Goal: Information Seeking & Learning: Learn about a topic

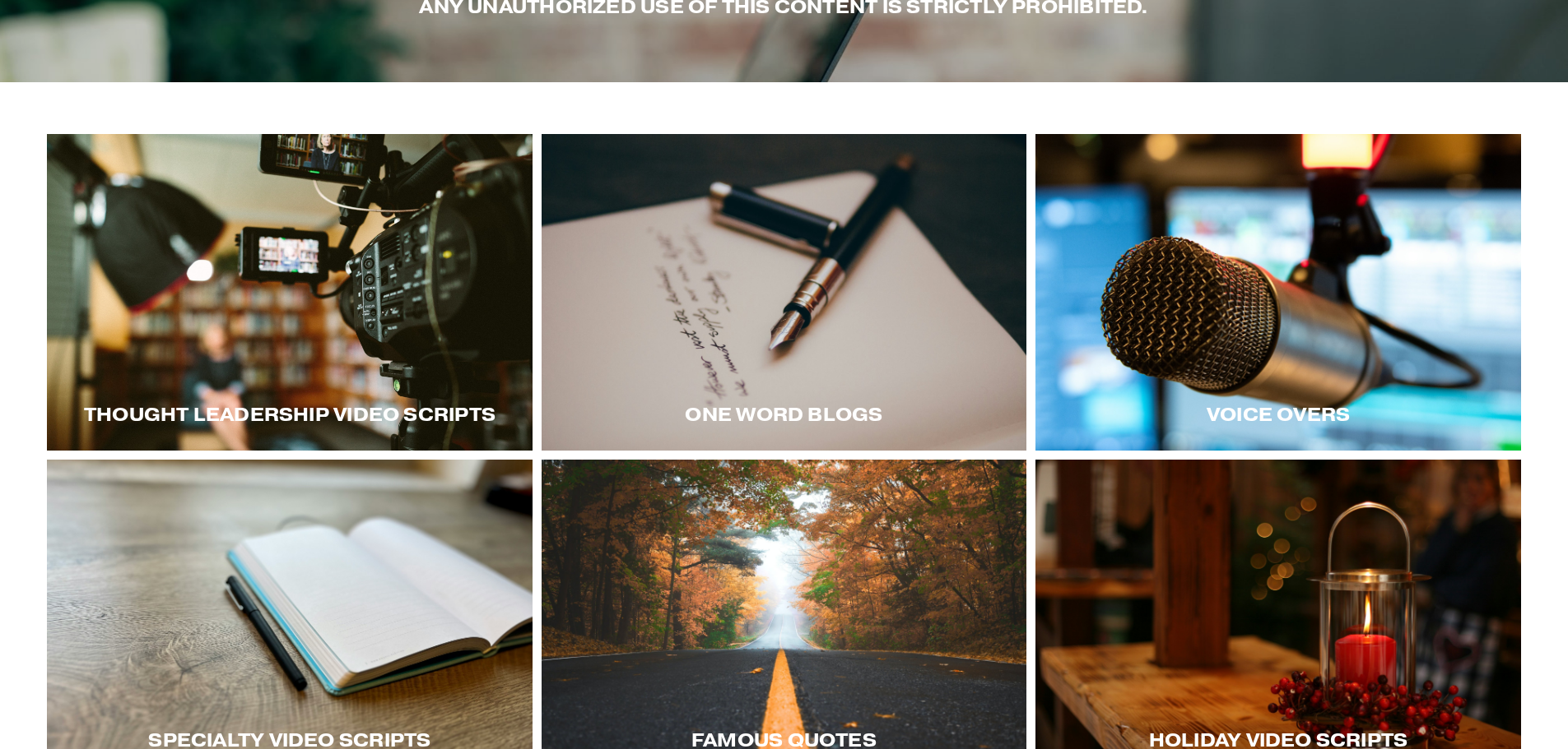
scroll to position [328, 0]
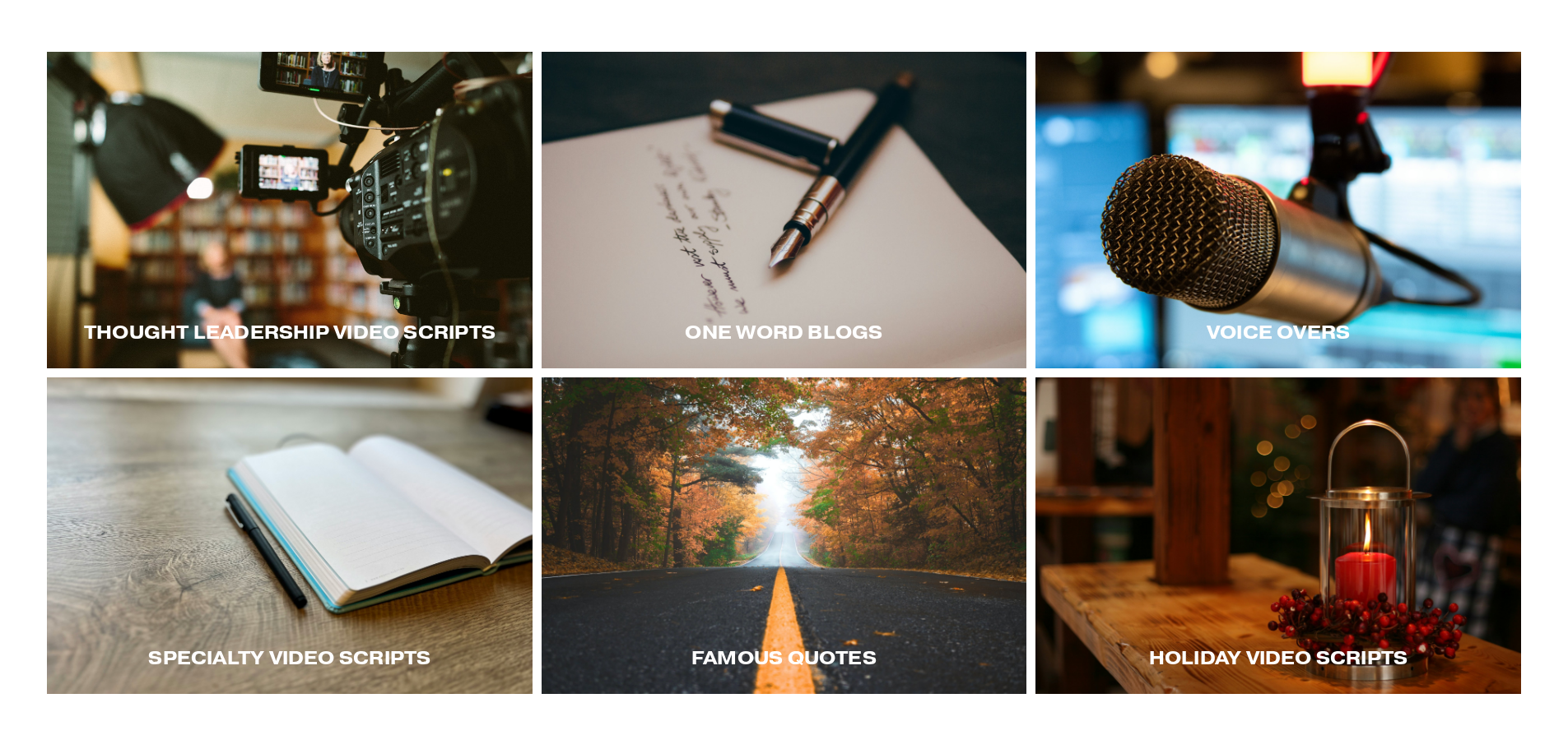
click at [324, 600] on div at bounding box center [289, 535] width 486 height 316
click at [397, 229] on div at bounding box center [289, 209] width 486 height 316
click at [742, 243] on div at bounding box center [784, 209] width 486 height 316
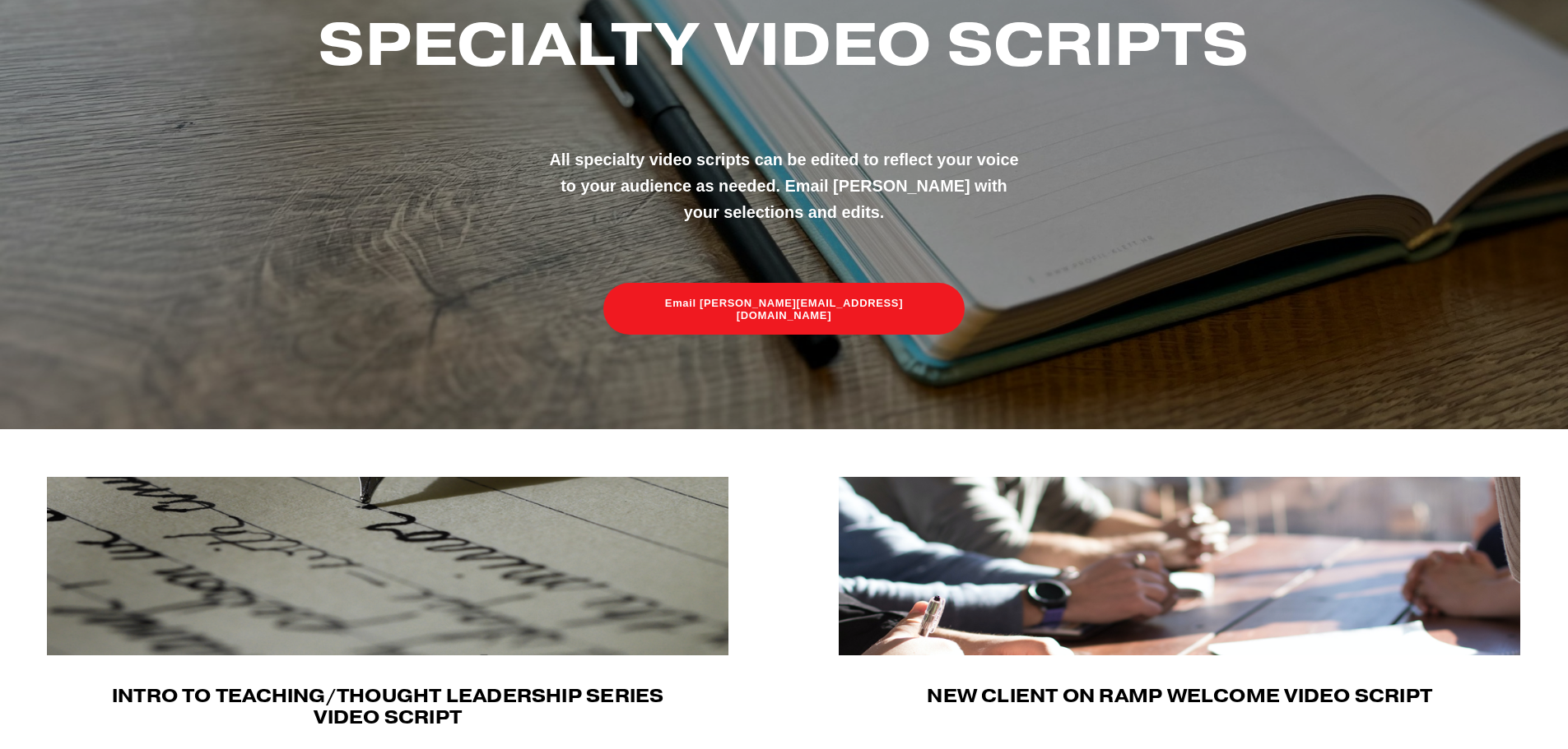
scroll to position [250, 0]
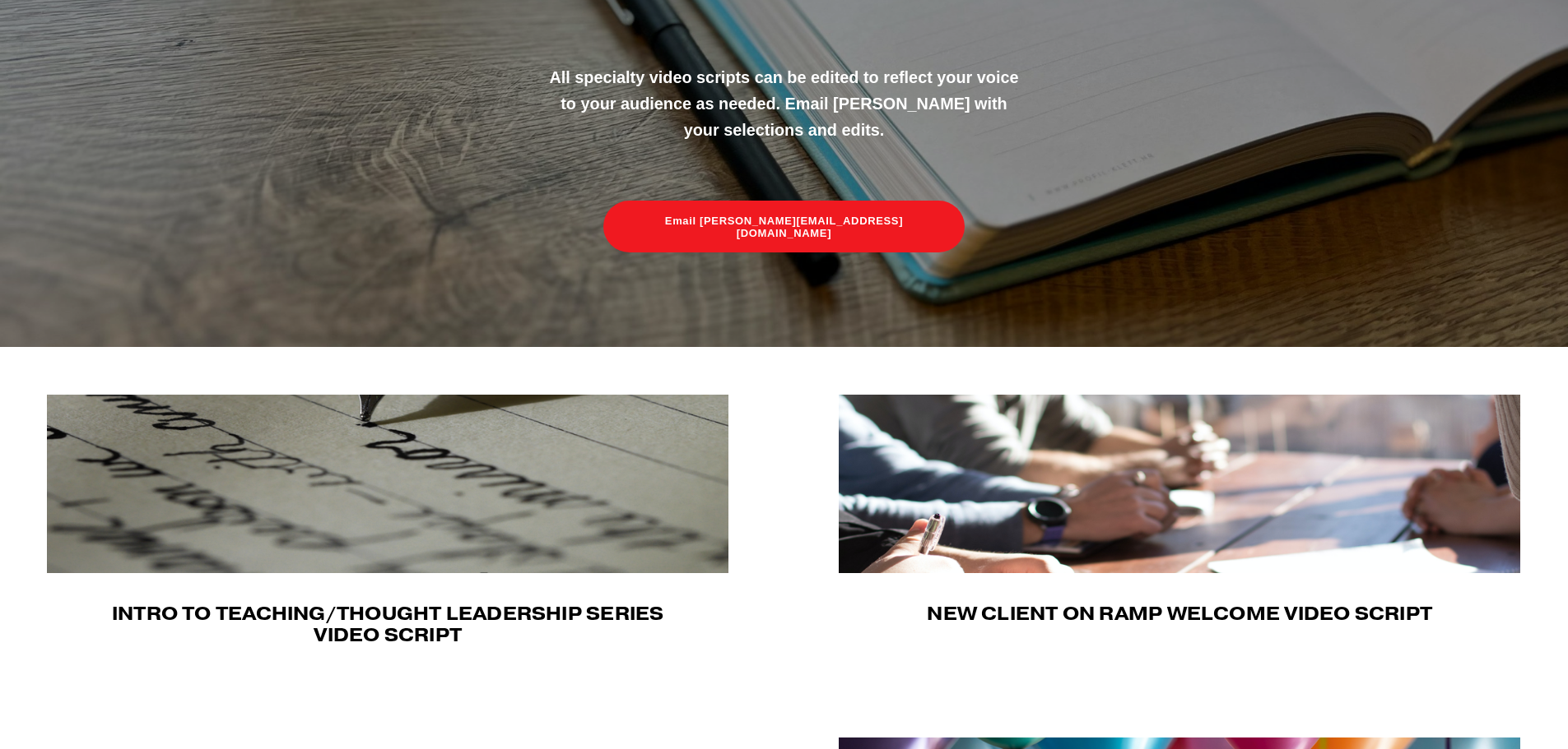
click at [1163, 540] on img at bounding box center [1179, 483] width 681 height 178
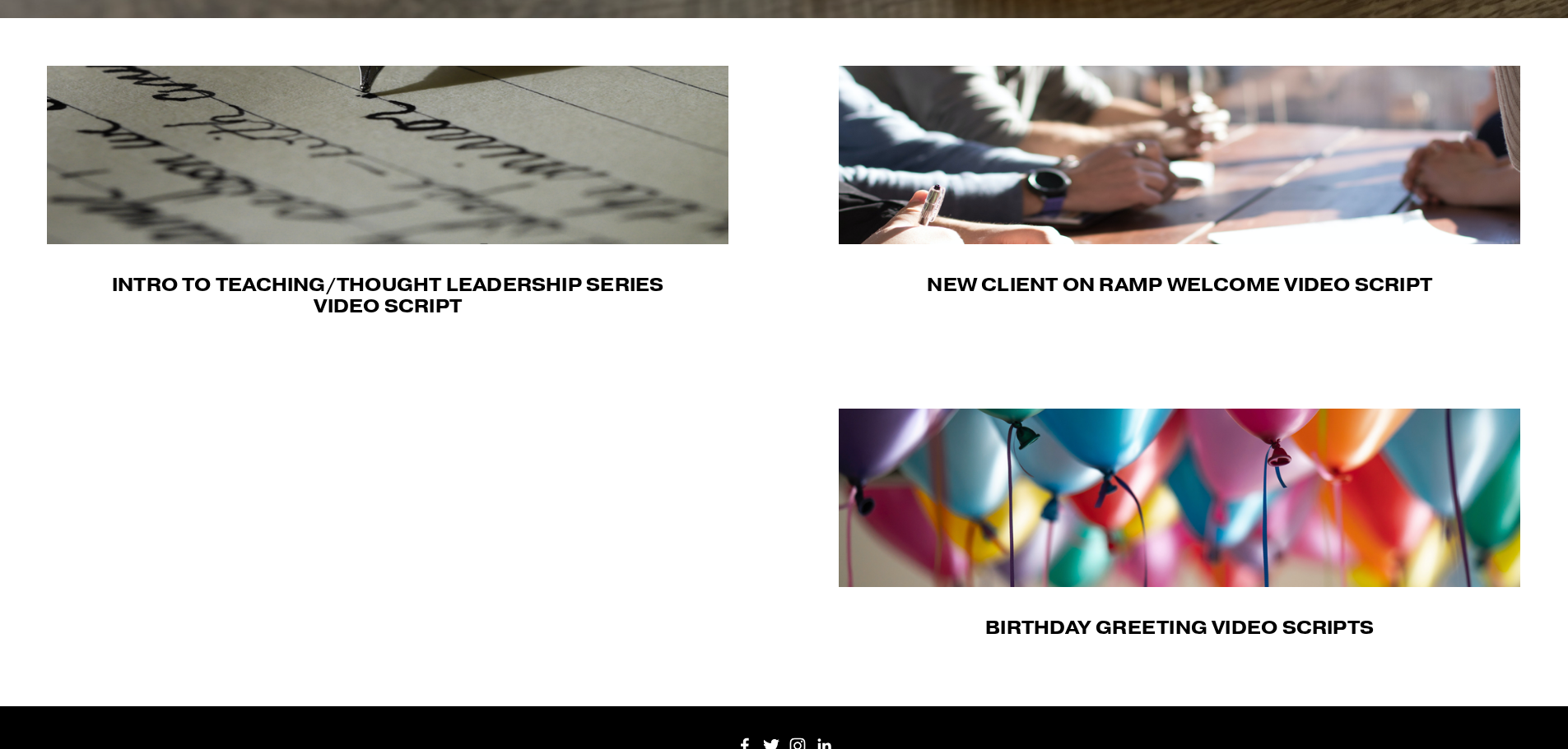
click at [1151, 516] on img at bounding box center [1179, 497] width 681 height 178
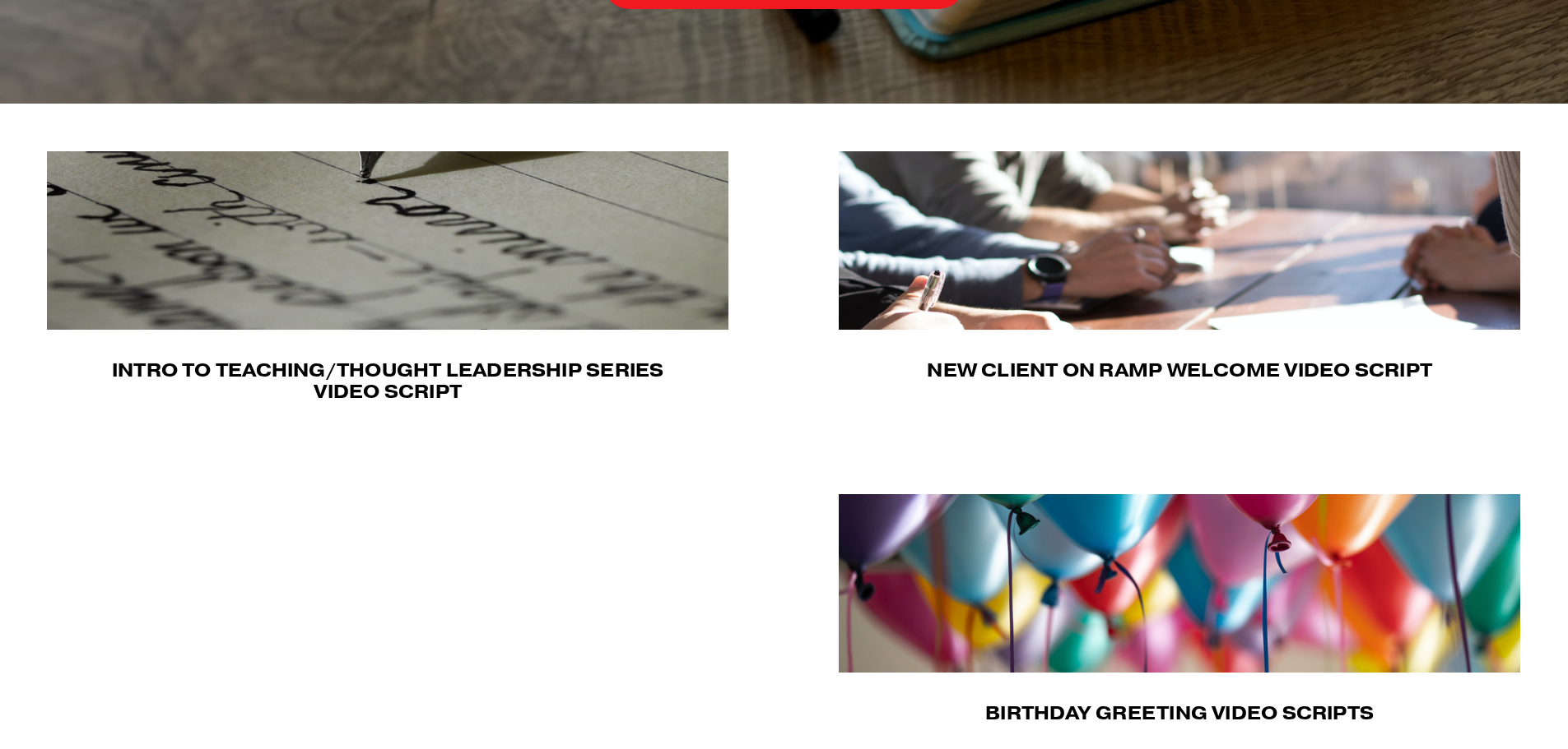
scroll to position [0, 0]
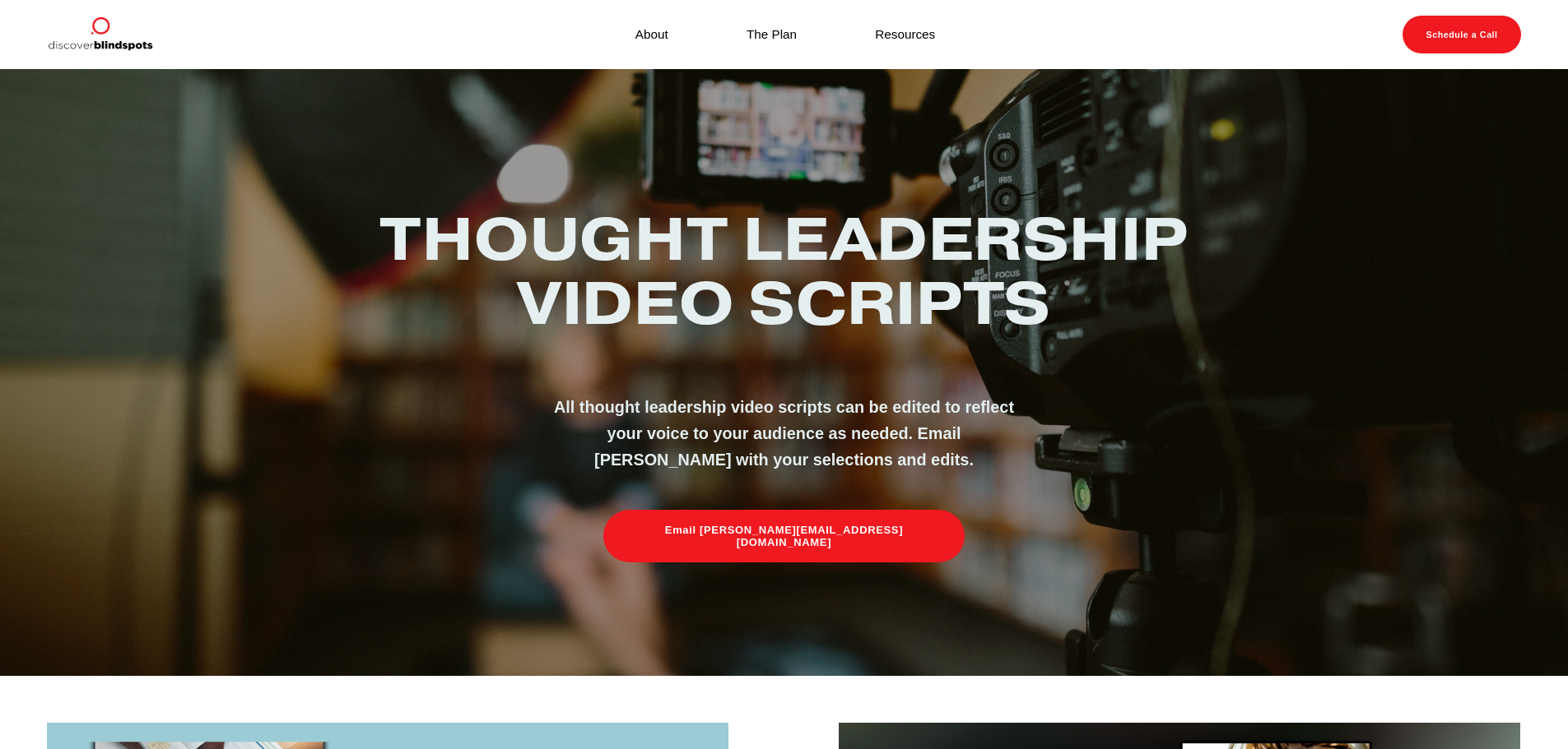
click at [889, 30] on link "Resources" at bounding box center [905, 34] width 60 height 22
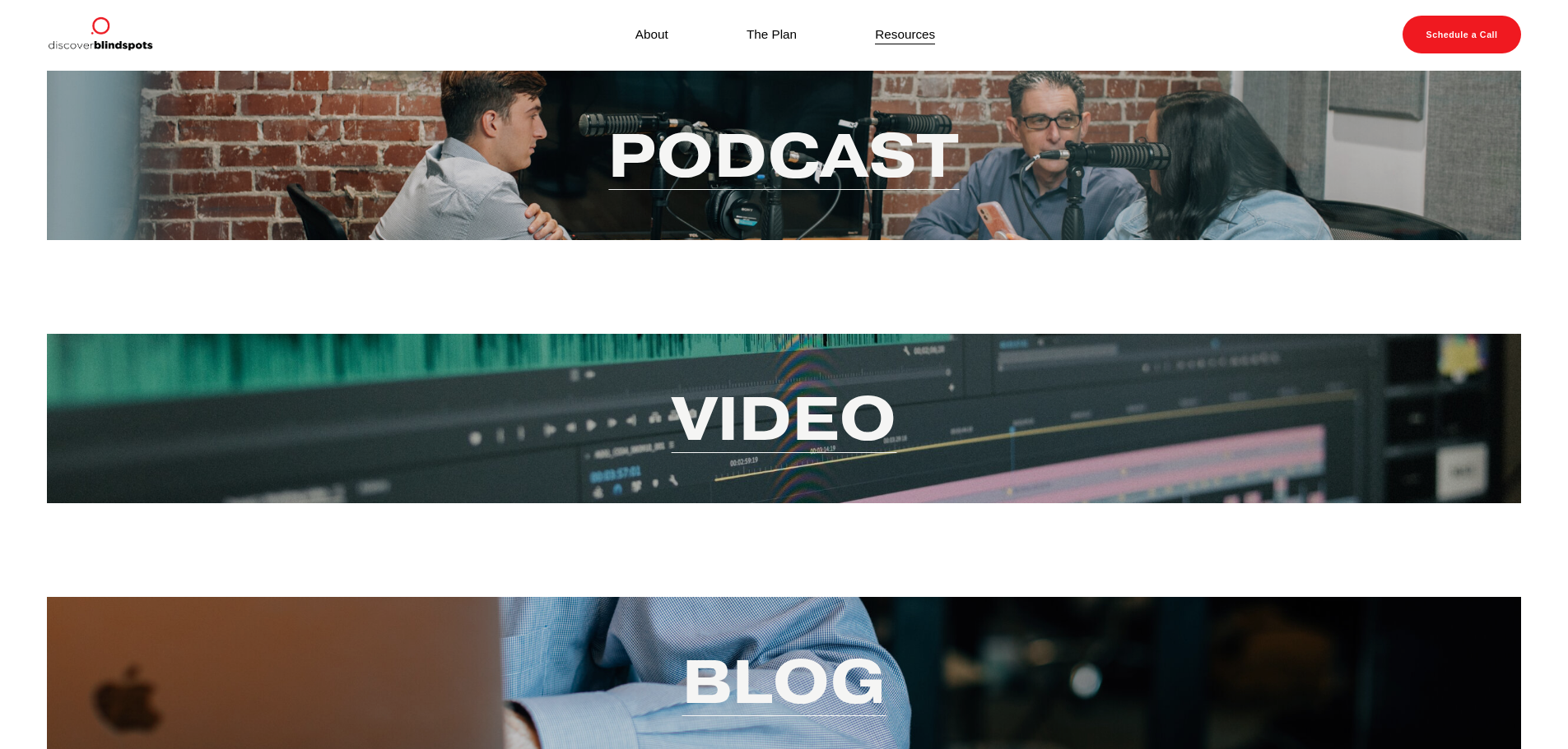
click at [767, 426] on link "Video" at bounding box center [784, 418] width 226 height 80
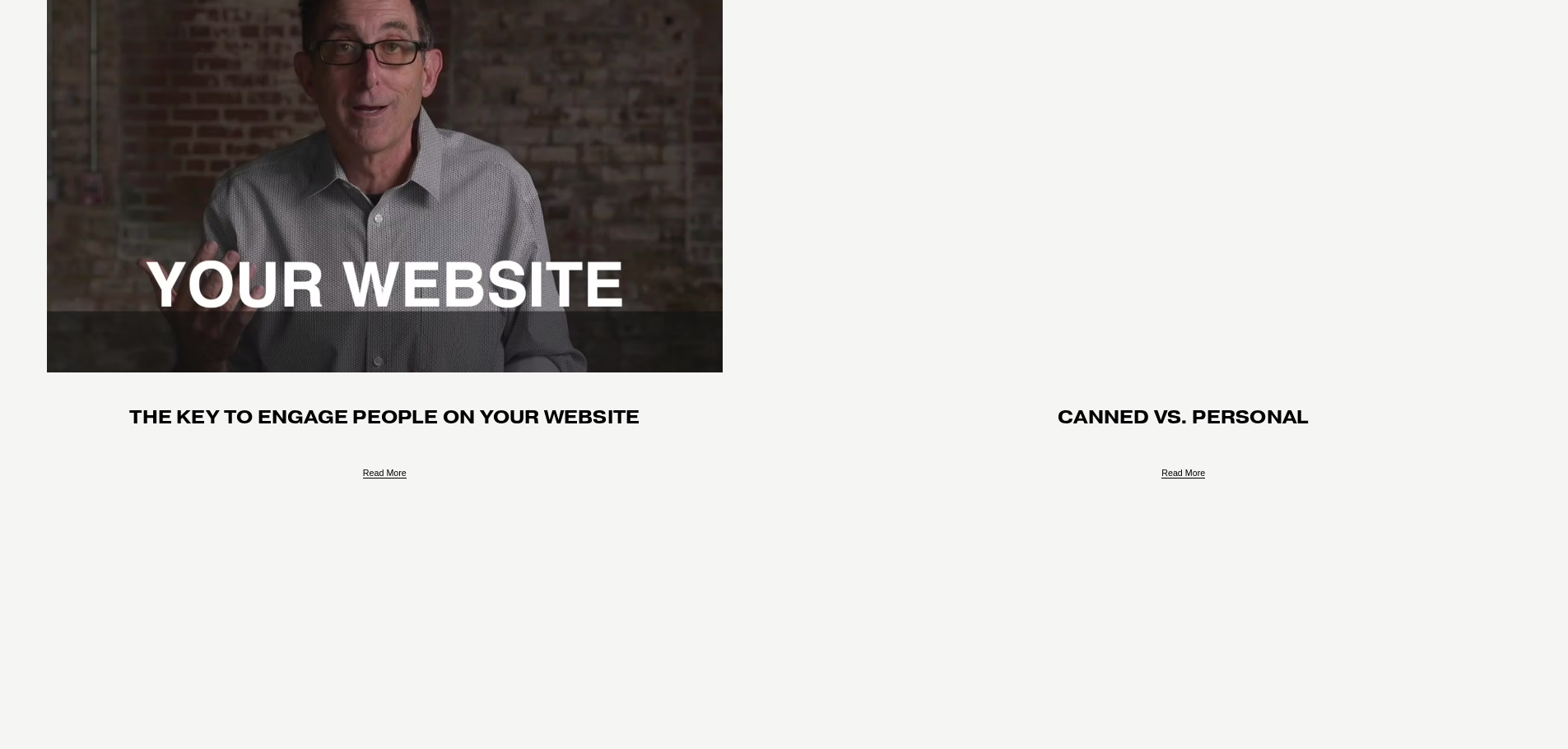
scroll to position [1562, 0]
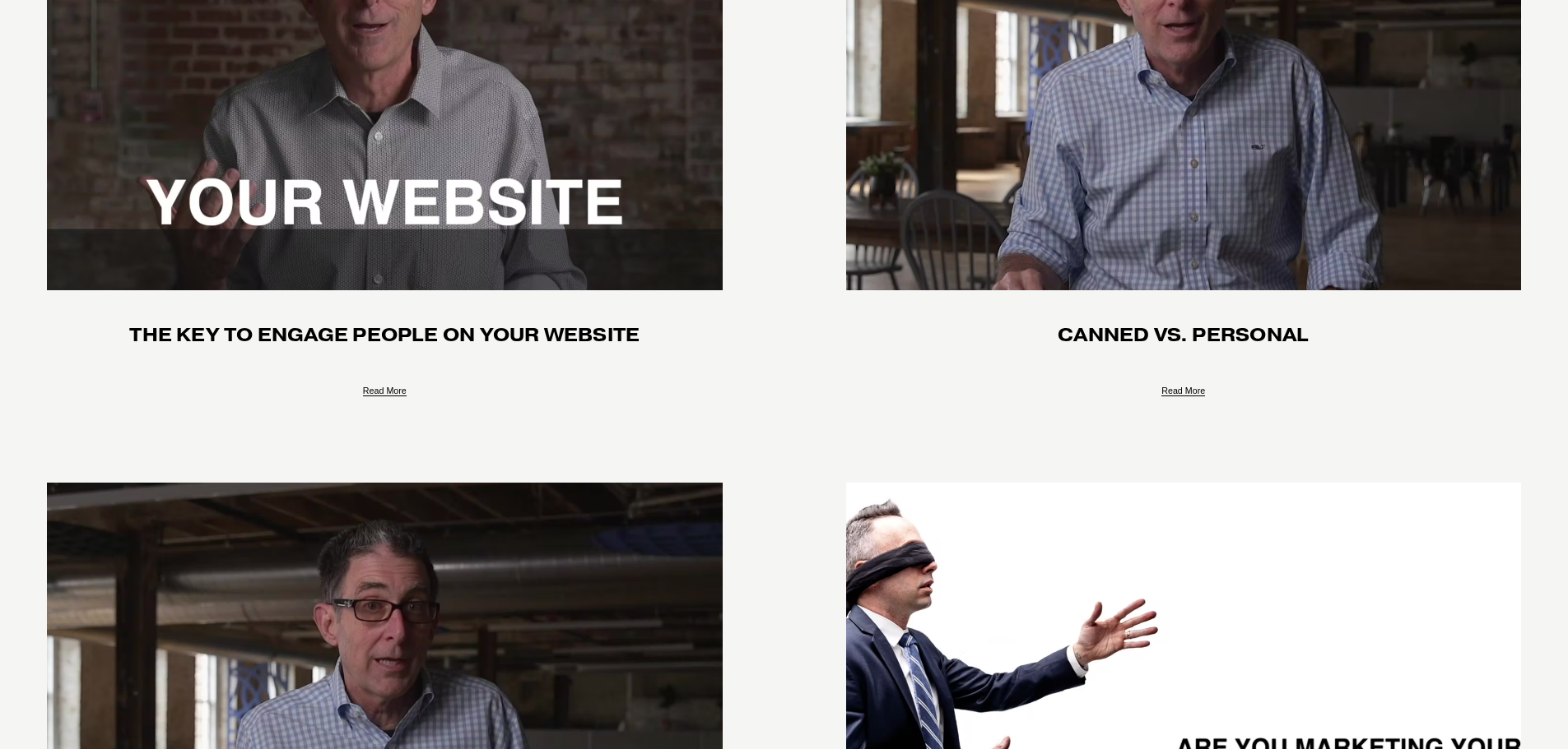
click at [1198, 233] on img at bounding box center [1183, 65] width 682 height 455
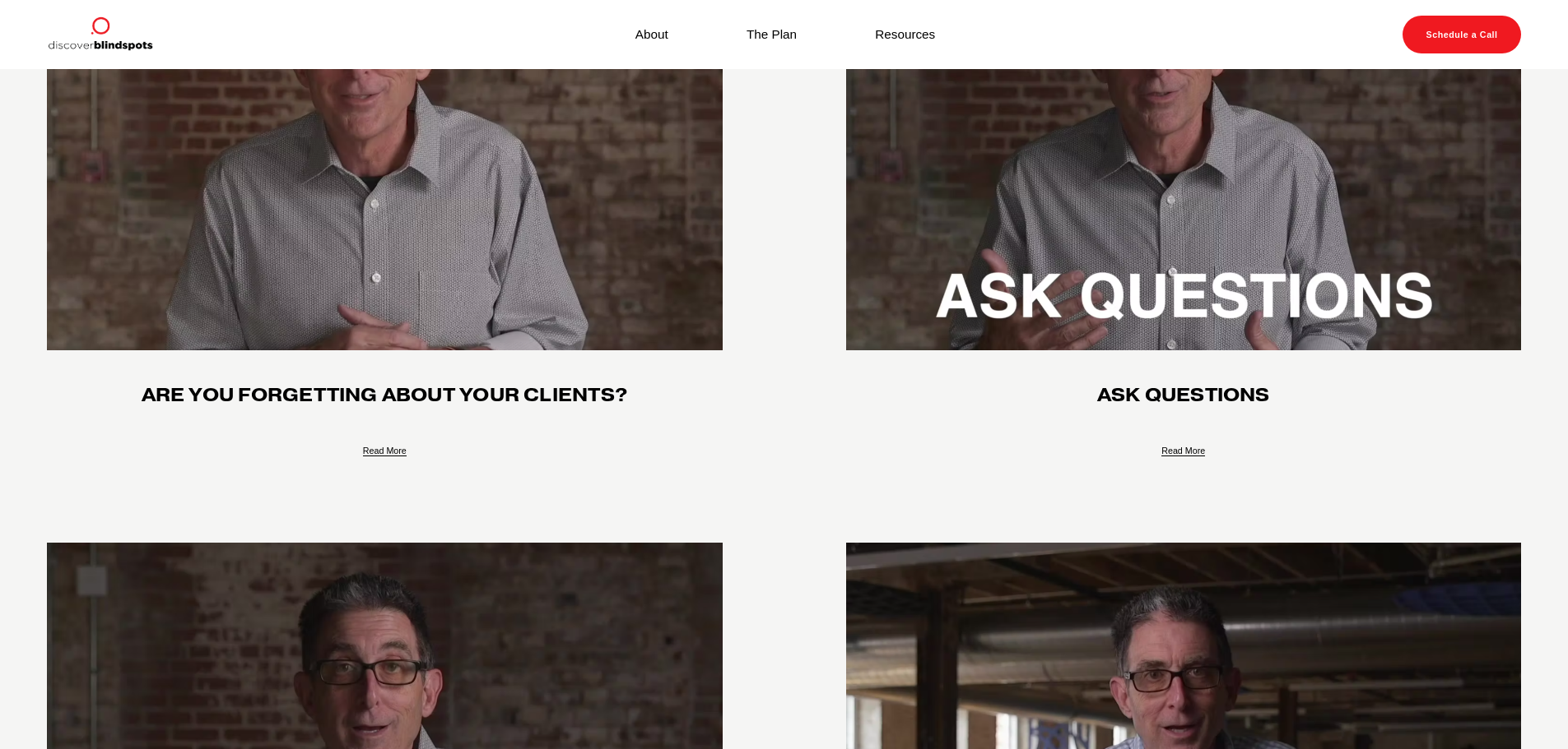
scroll to position [0, 0]
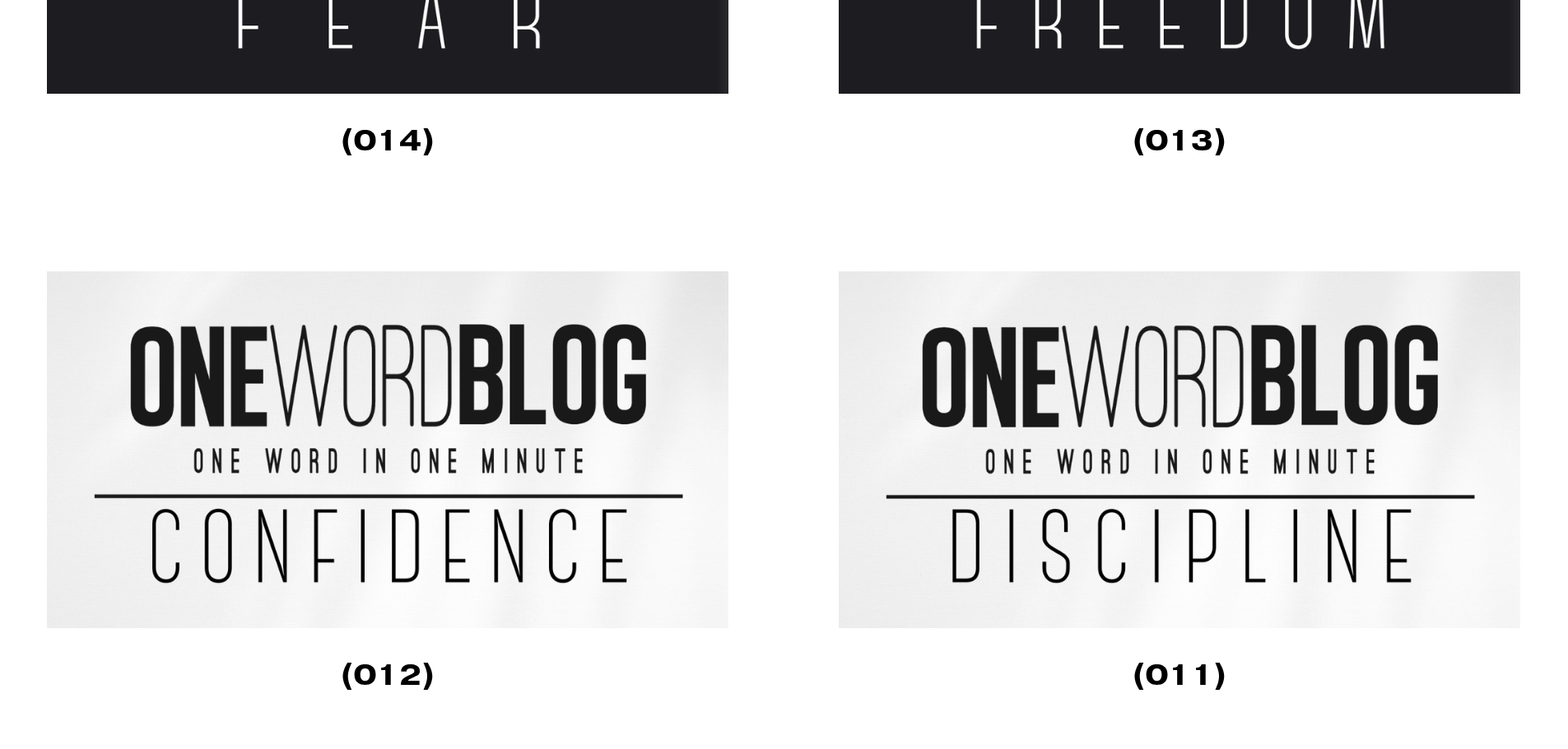
scroll to position [2631, 0]
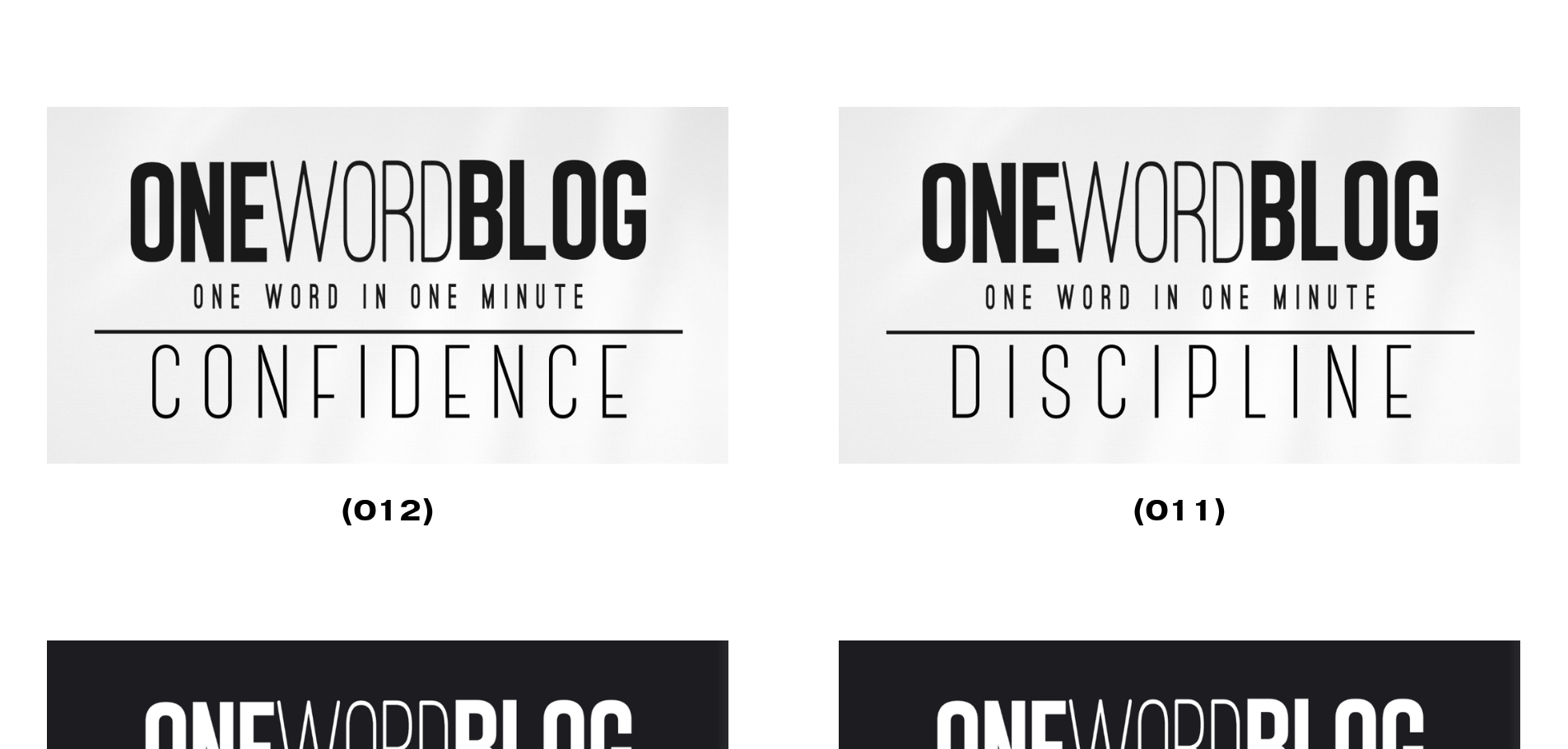
click at [1085, 348] on img at bounding box center [1180, 285] width 683 height 357
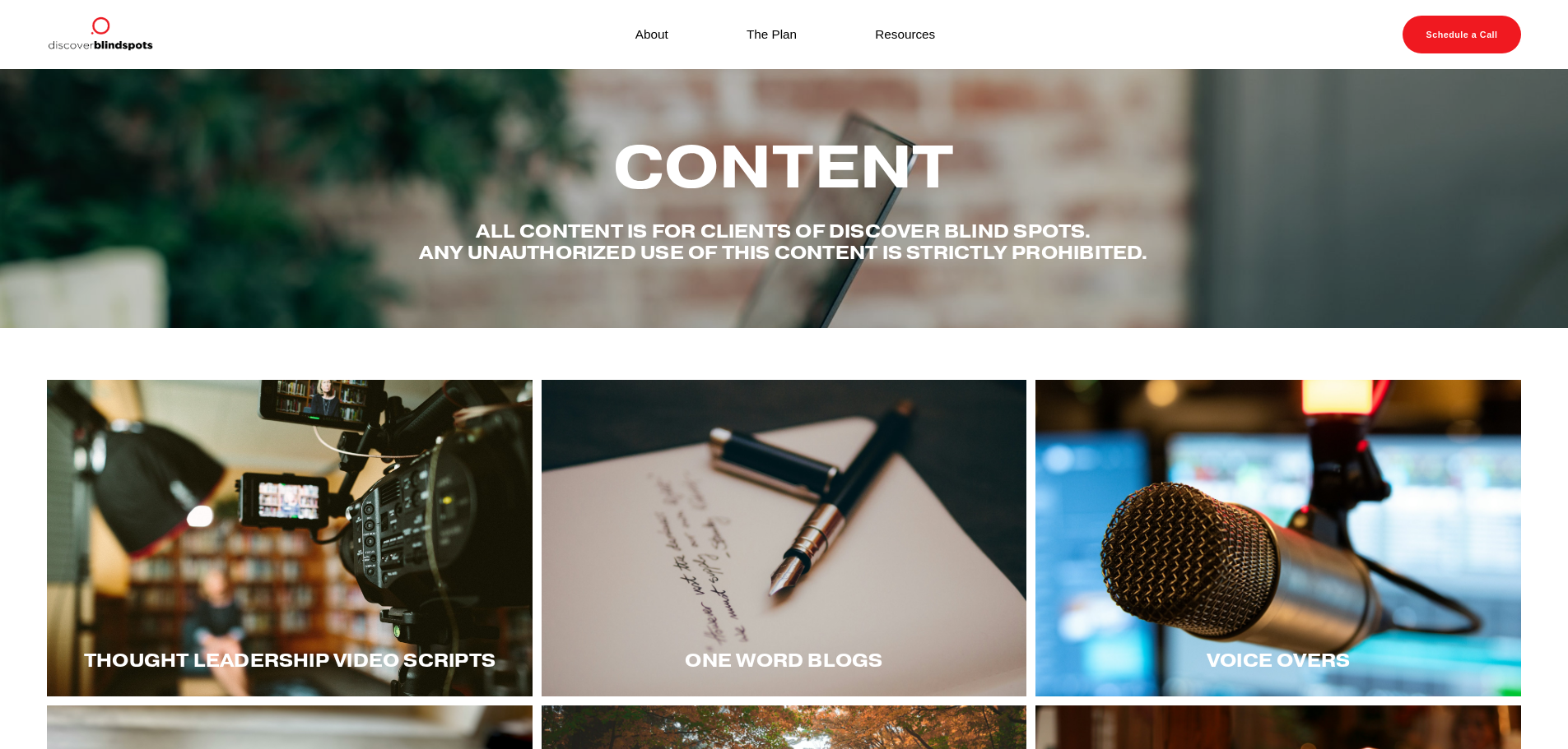
scroll to position [328, 0]
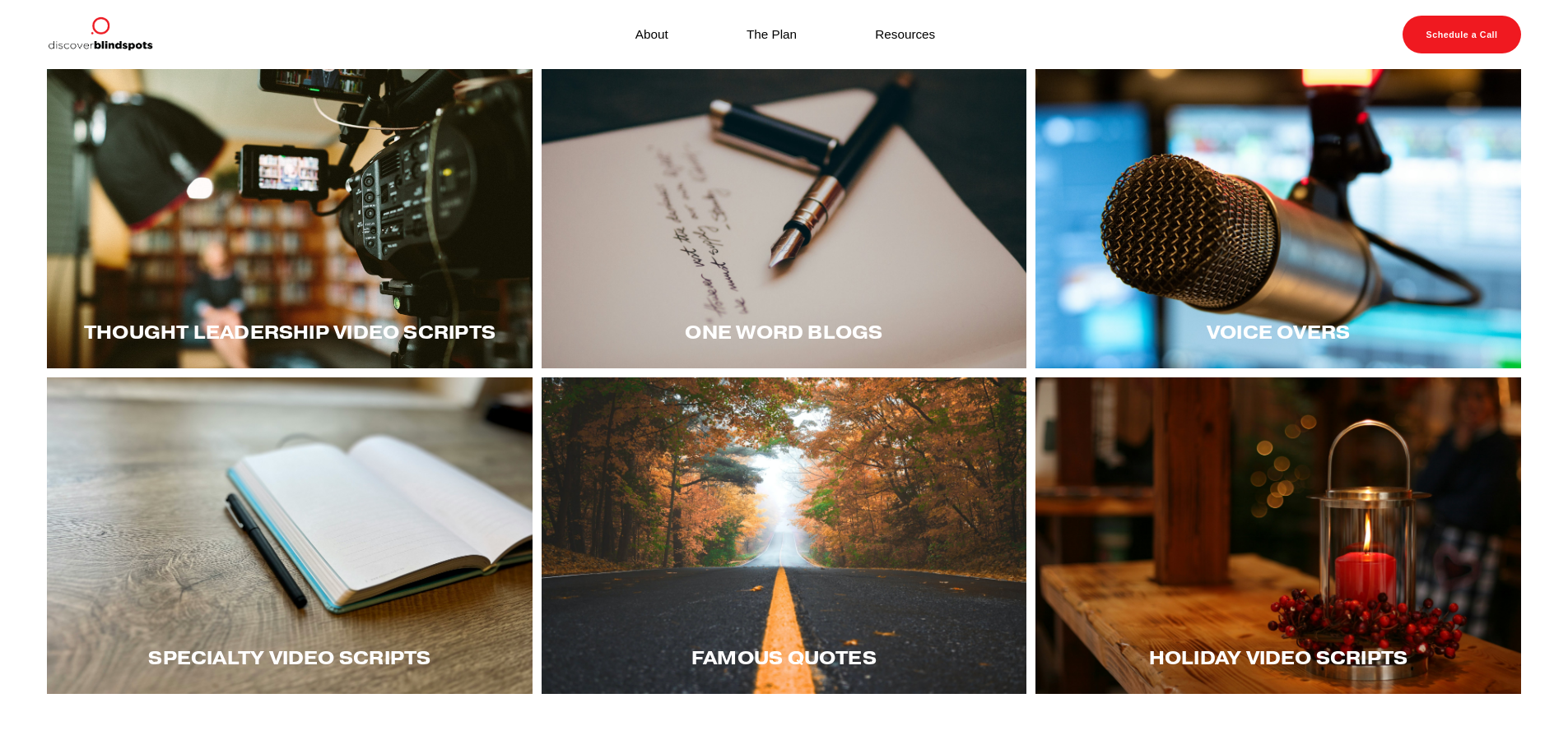
click at [1242, 262] on div at bounding box center [1278, 209] width 486 height 316
click at [816, 622] on div at bounding box center [784, 535] width 486 height 316
click at [324, 250] on div at bounding box center [289, 209] width 486 height 316
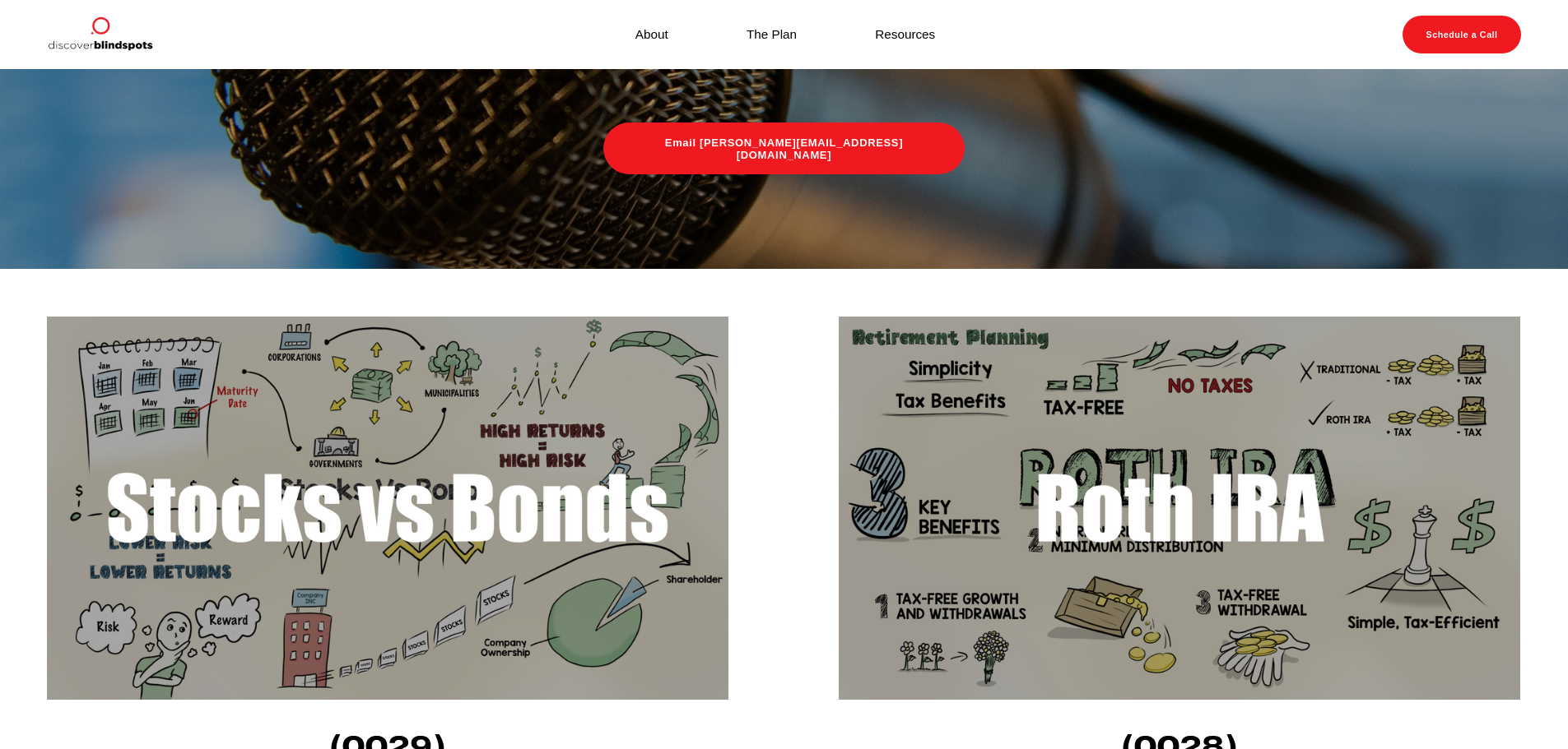
scroll to position [329, 0]
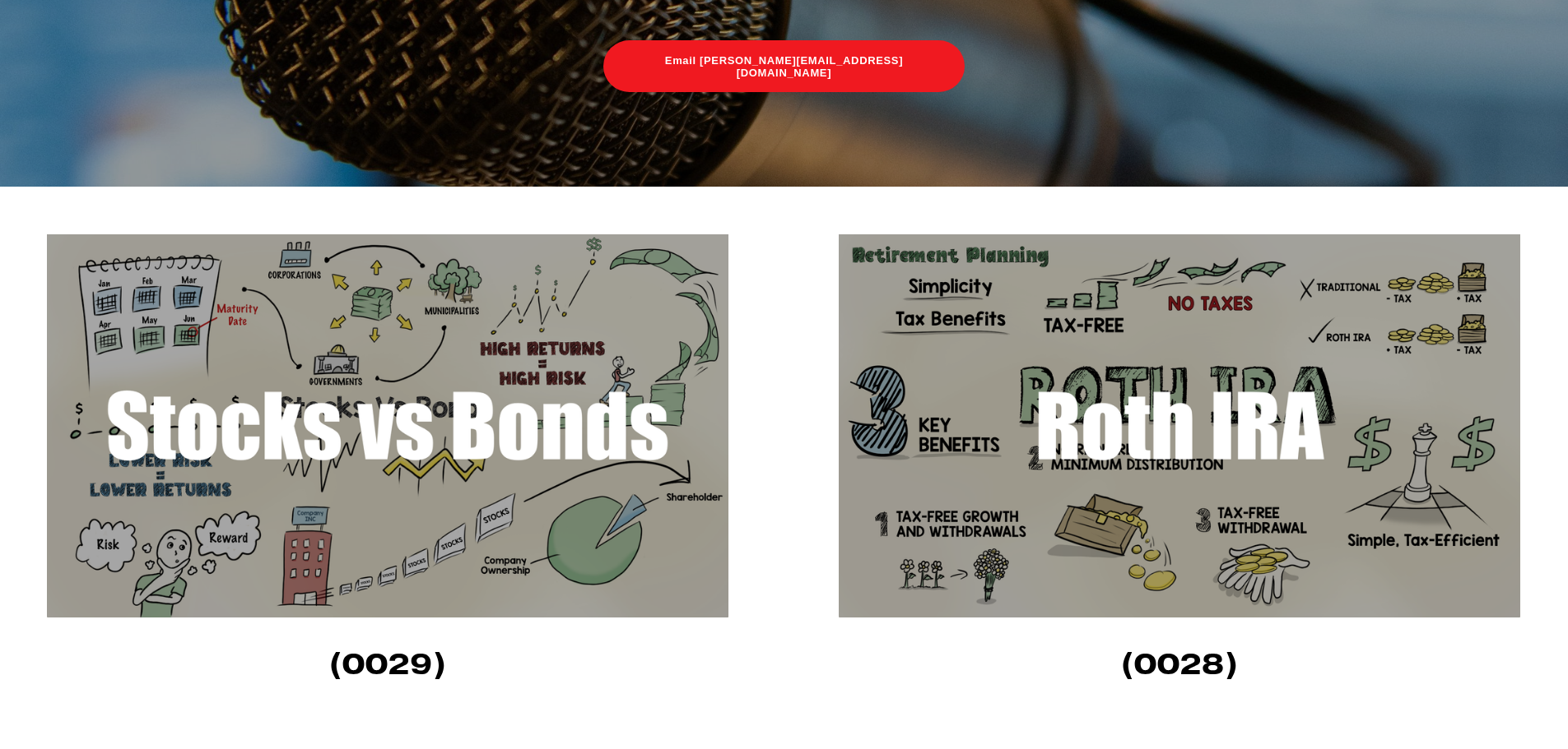
click at [346, 448] on img at bounding box center [387, 426] width 681 height 383
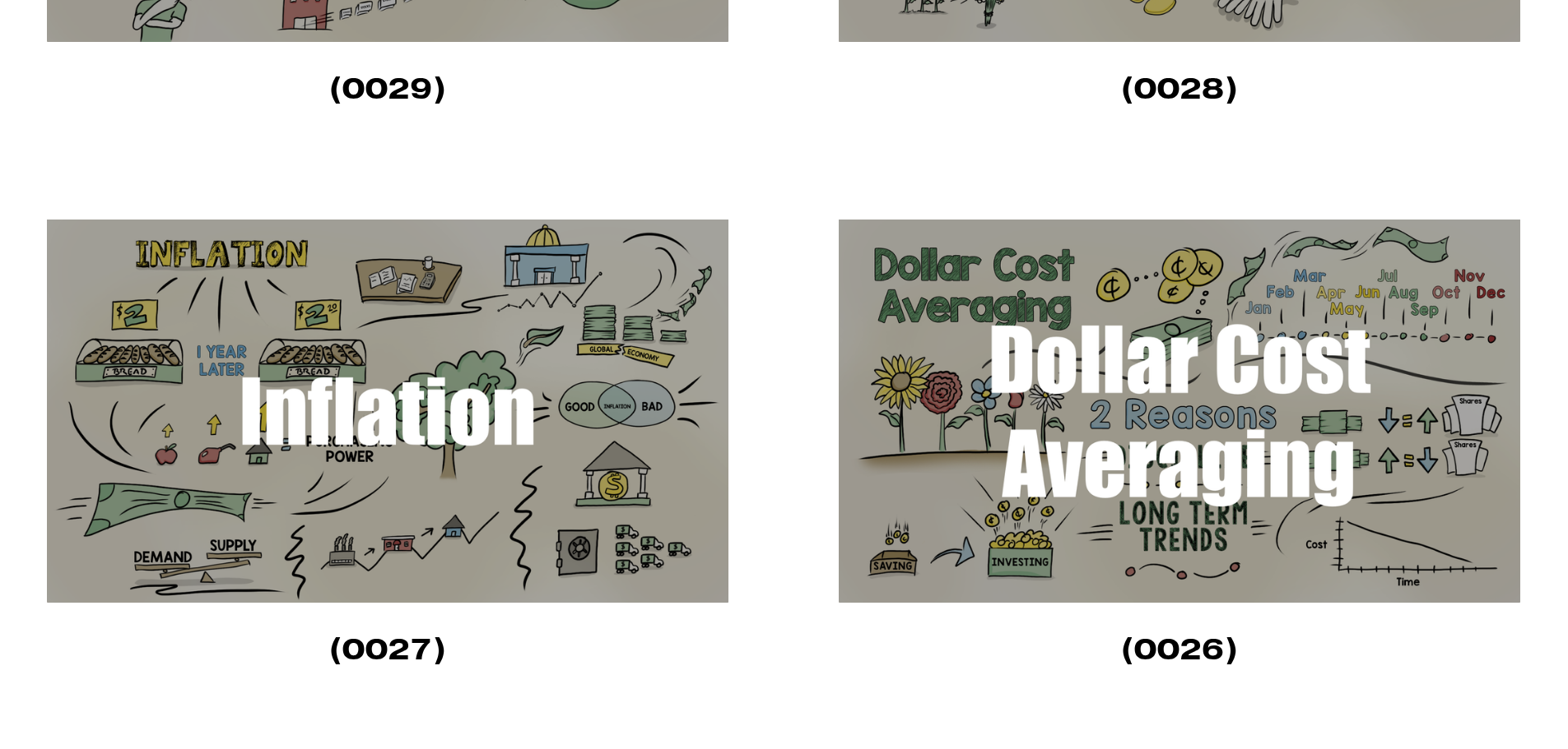
scroll to position [1069, 0]
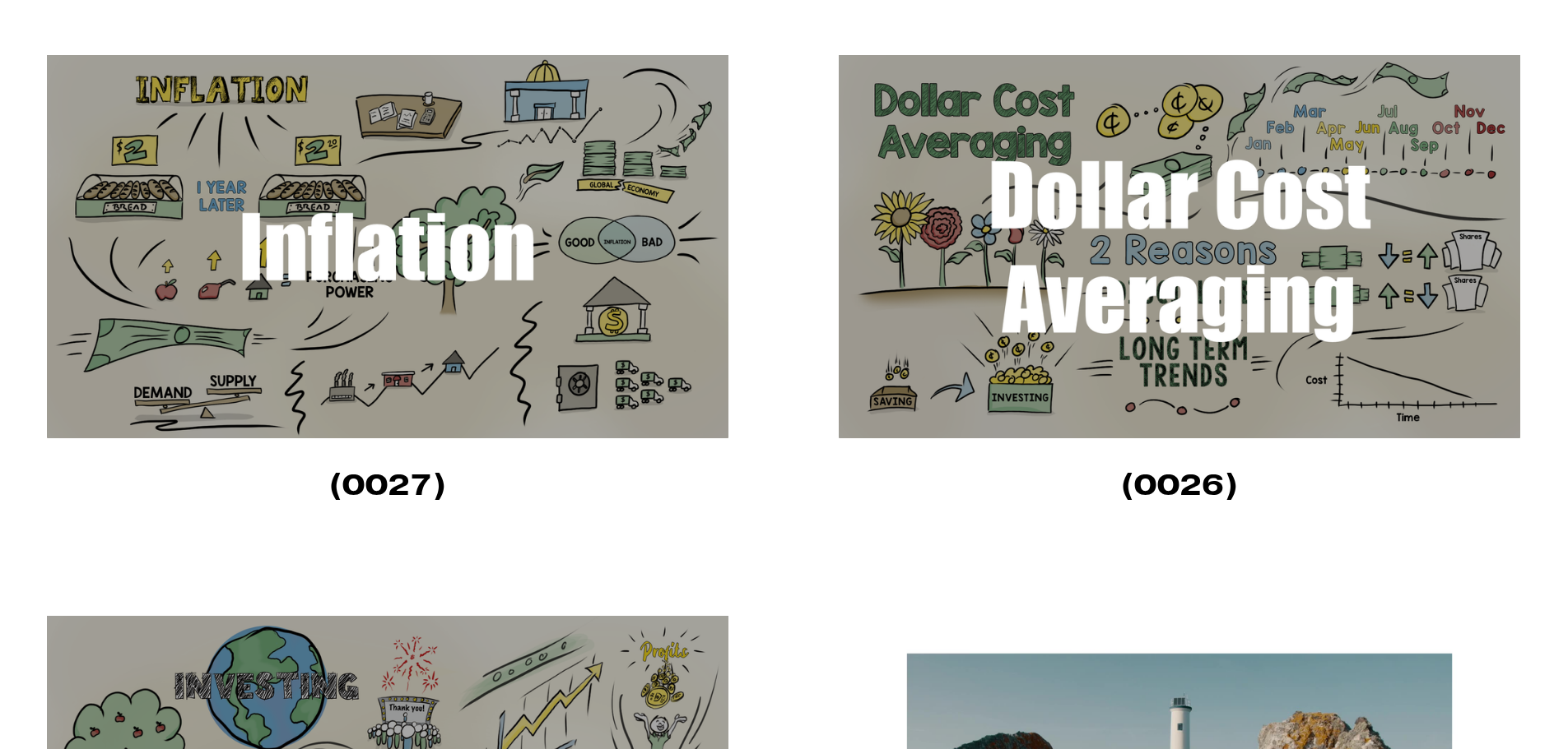
click at [1155, 306] on img at bounding box center [1179, 247] width 681 height 383
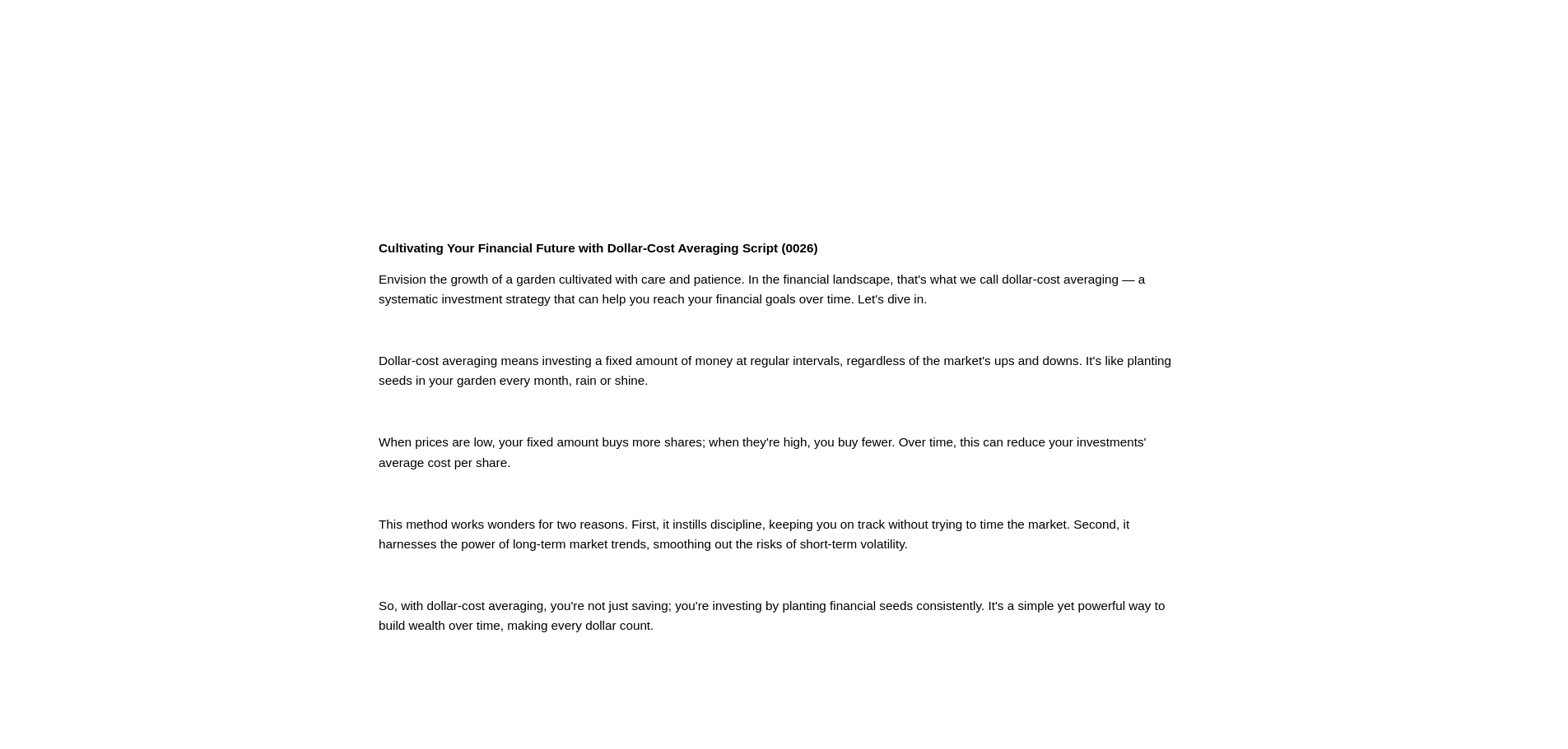
scroll to position [462, 0]
